Goal: Browse casually

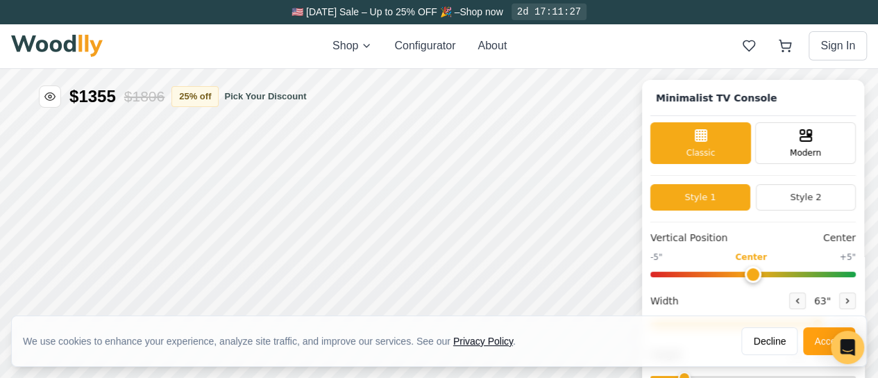
type input "63"
type input "2"
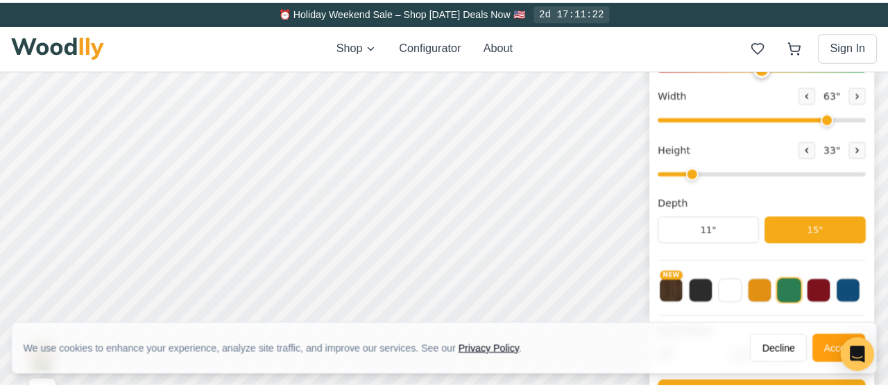
scroll to position [208, 0]
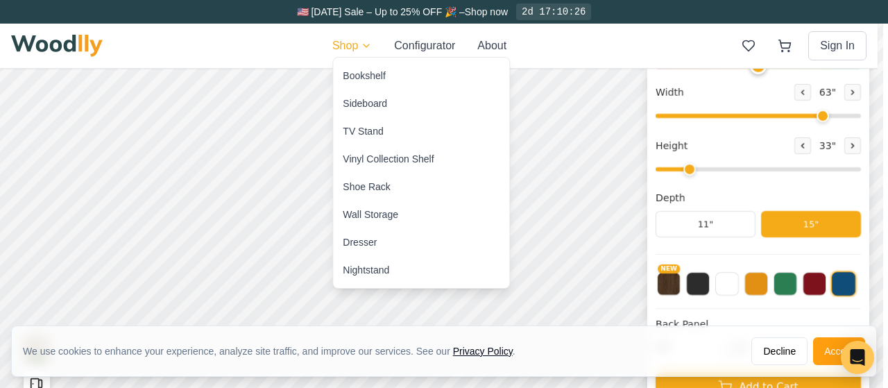
click at [355, 97] on div "Sideboard" at bounding box center [365, 103] width 44 height 14
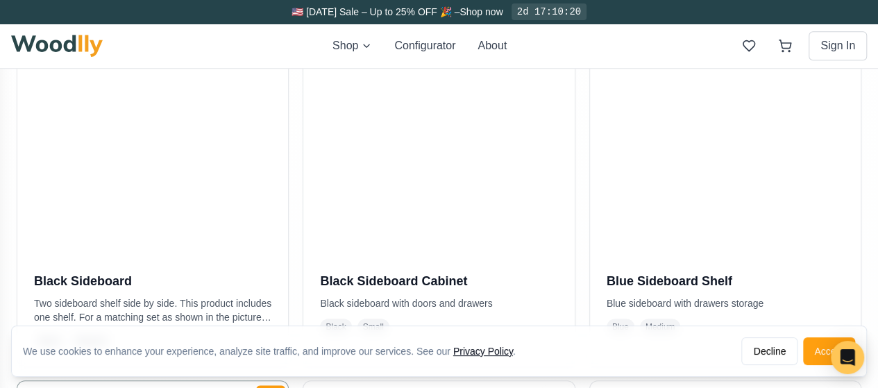
scroll to position [416, 0]
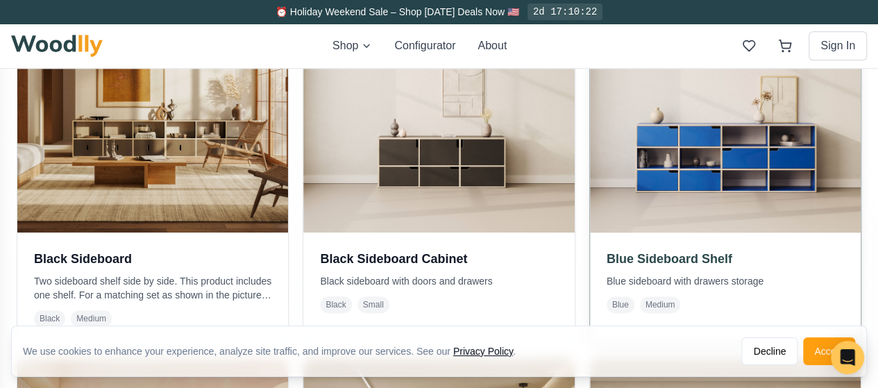
click at [583, 101] on img at bounding box center [725, 97] width 285 height 285
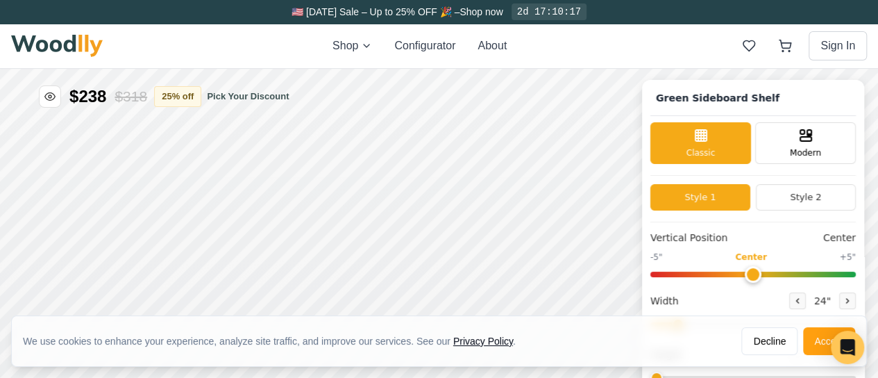
type input "67"
type input "3"
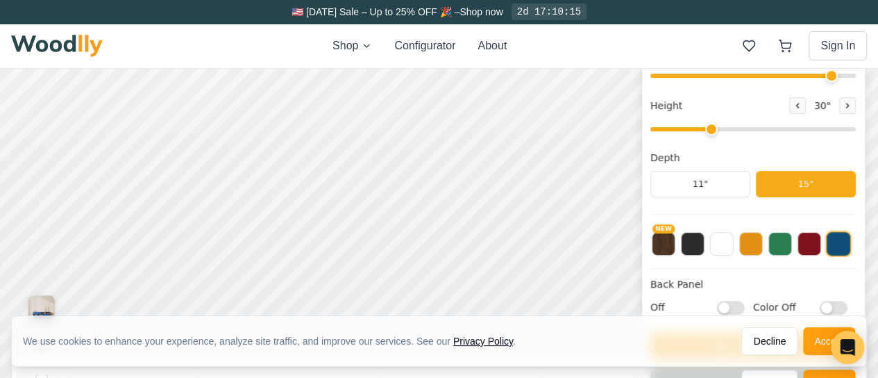
scroll to position [278, 0]
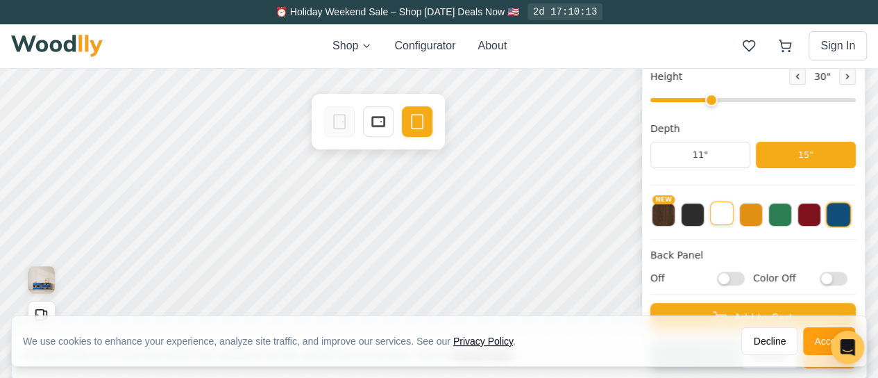
click at [734, 215] on button at bounding box center [722, 213] width 24 height 24
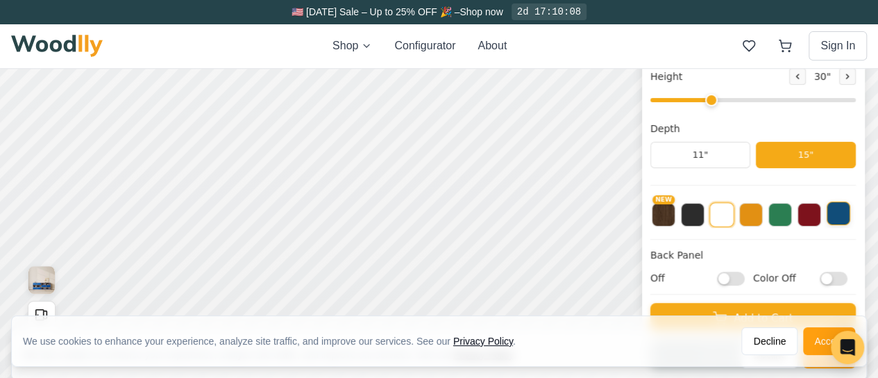
click at [849, 211] on button at bounding box center [839, 213] width 24 height 24
click at [671, 218] on button "NEW" at bounding box center [664, 213] width 24 height 24
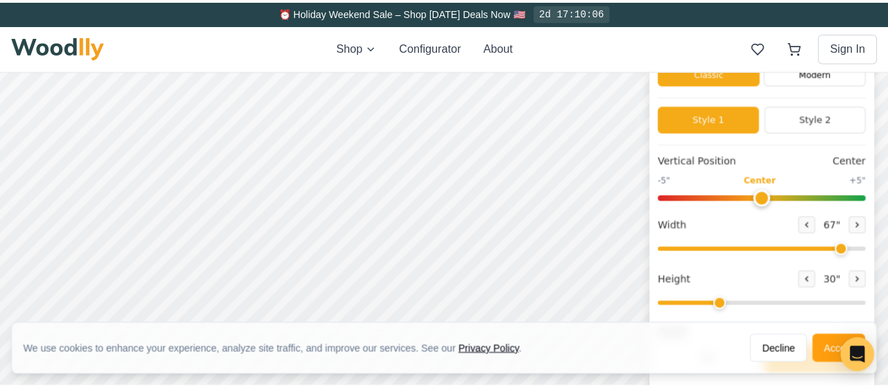
scroll to position [69, 0]
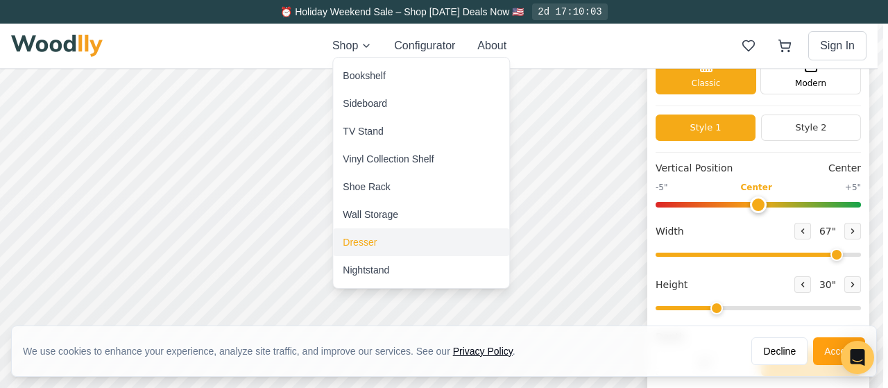
click at [360, 241] on div "Dresser" at bounding box center [360, 242] width 34 height 14
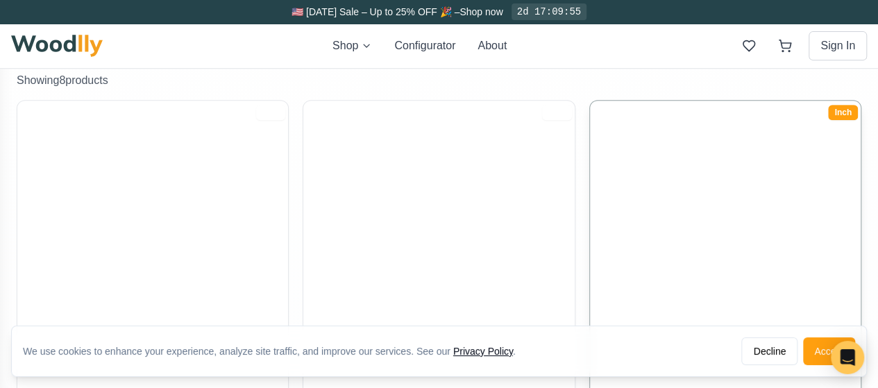
scroll to position [301, 0]
